Goal: Find contact information: Find contact information

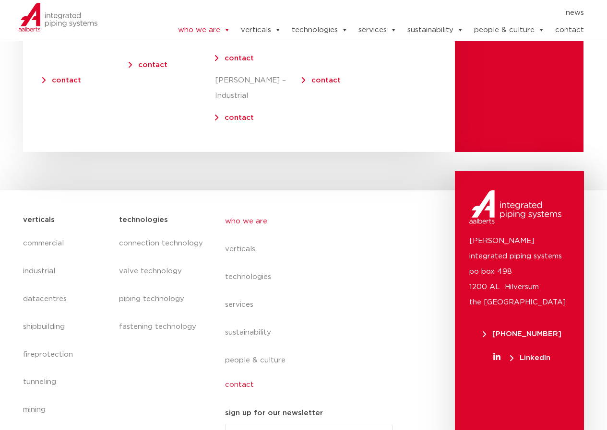
scroll to position [3972, 0]
click at [242, 374] on link "contact" at bounding box center [312, 385] width 175 height 22
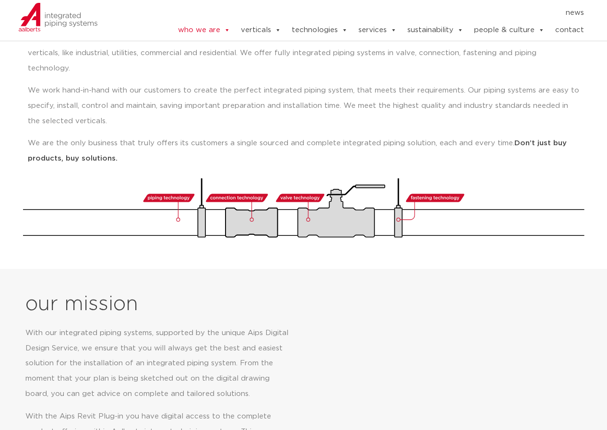
scroll to position [0, 0]
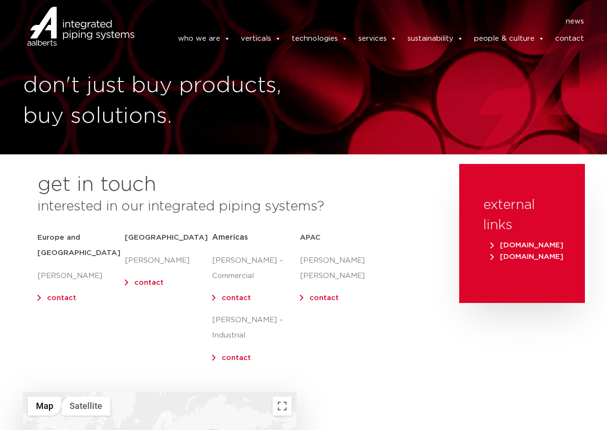
click at [568, 35] on link "contact" at bounding box center [569, 38] width 29 height 19
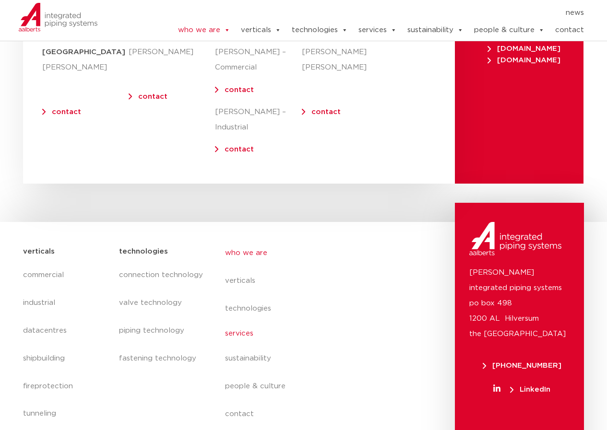
scroll to position [3924, 0]
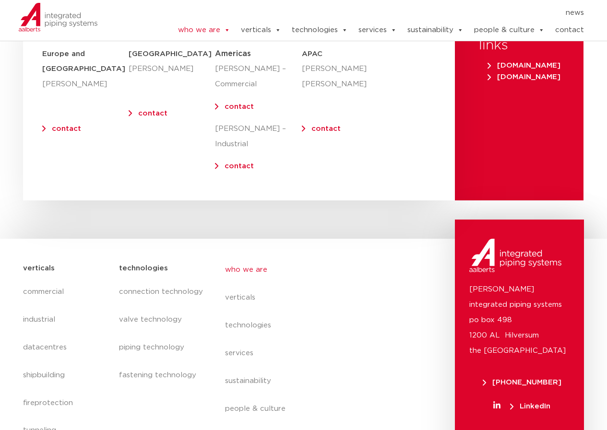
click at [317, 125] on link "contact" at bounding box center [325, 128] width 29 height 7
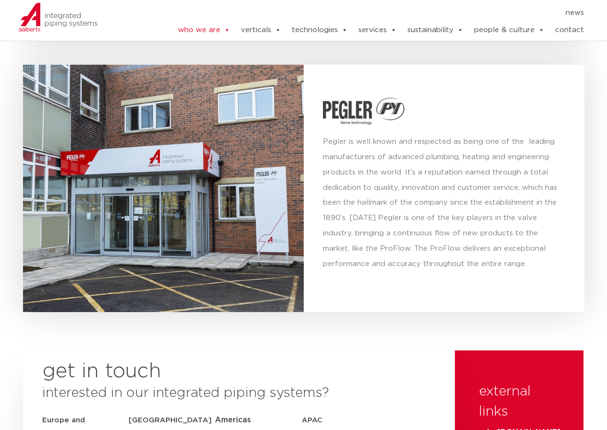
scroll to position [3445, 0]
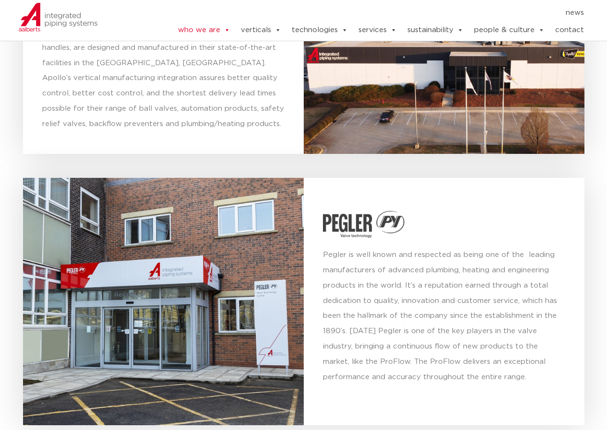
click at [572, 30] on link "contact" at bounding box center [569, 30] width 29 height 19
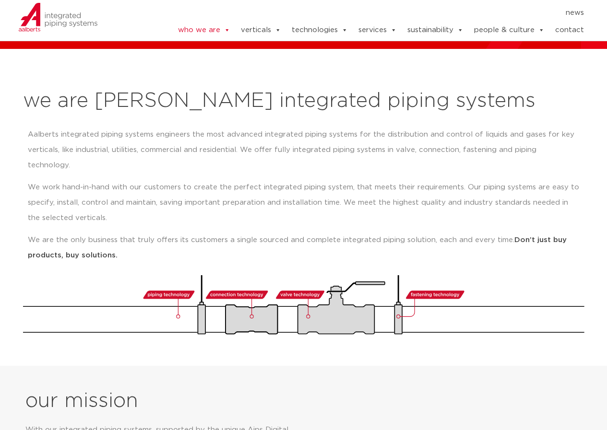
scroll to position [0, 0]
